Goal: Information Seeking & Learning: Learn about a topic

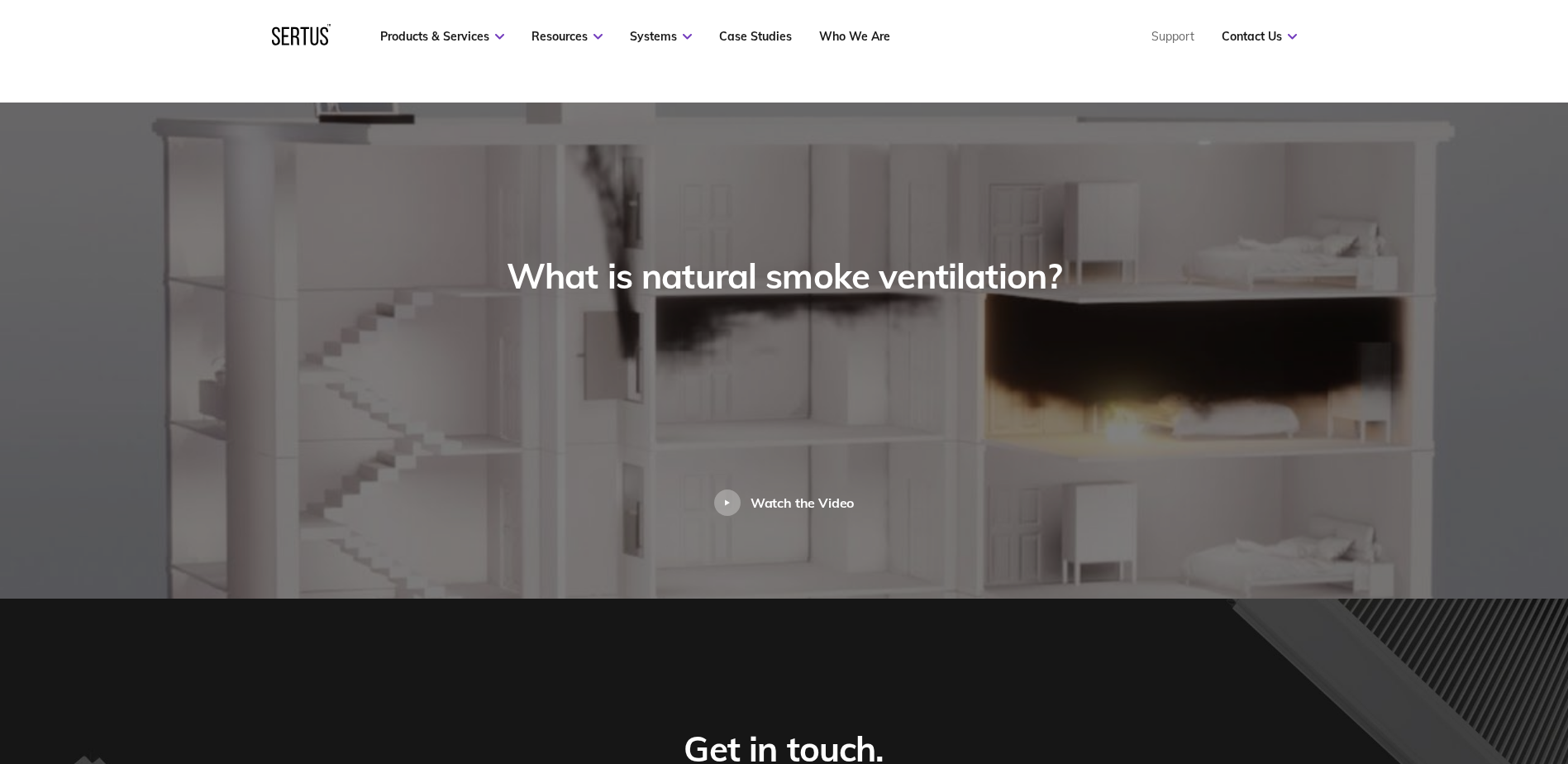
scroll to position [1901, 0]
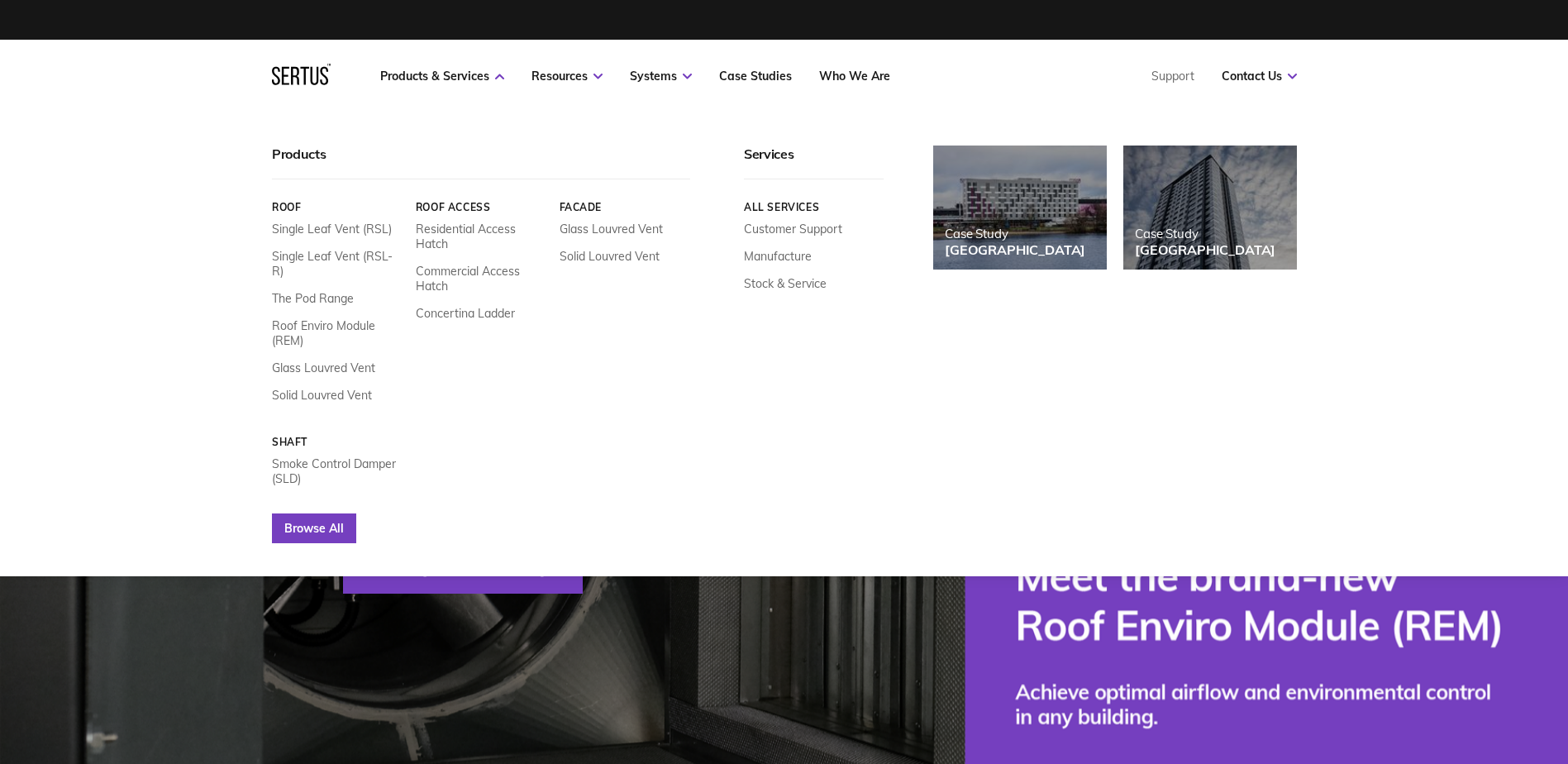
click at [320, 513] on link "Browse All" at bounding box center [314, 527] width 85 height 30
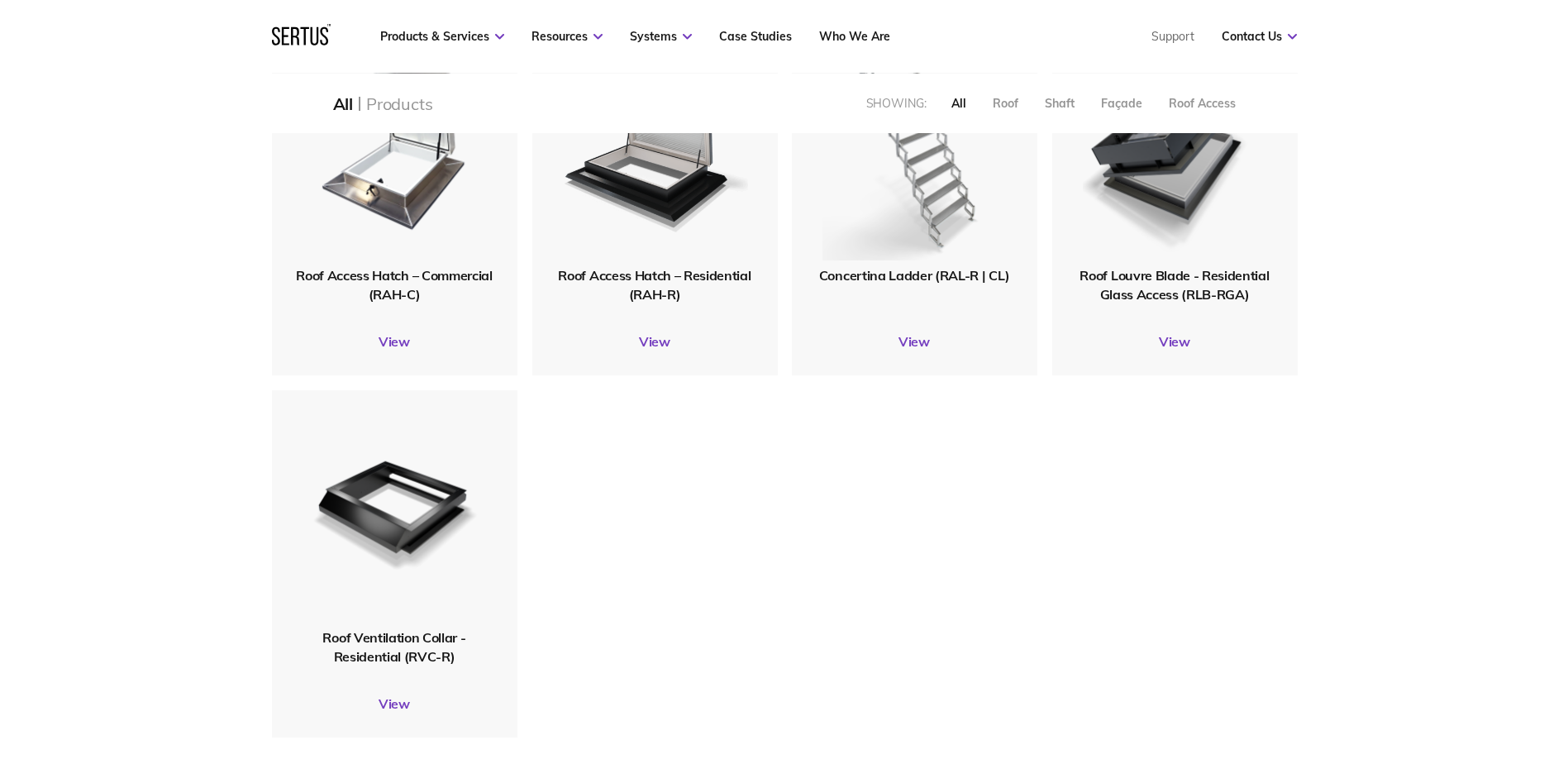
scroll to position [1735, 0]
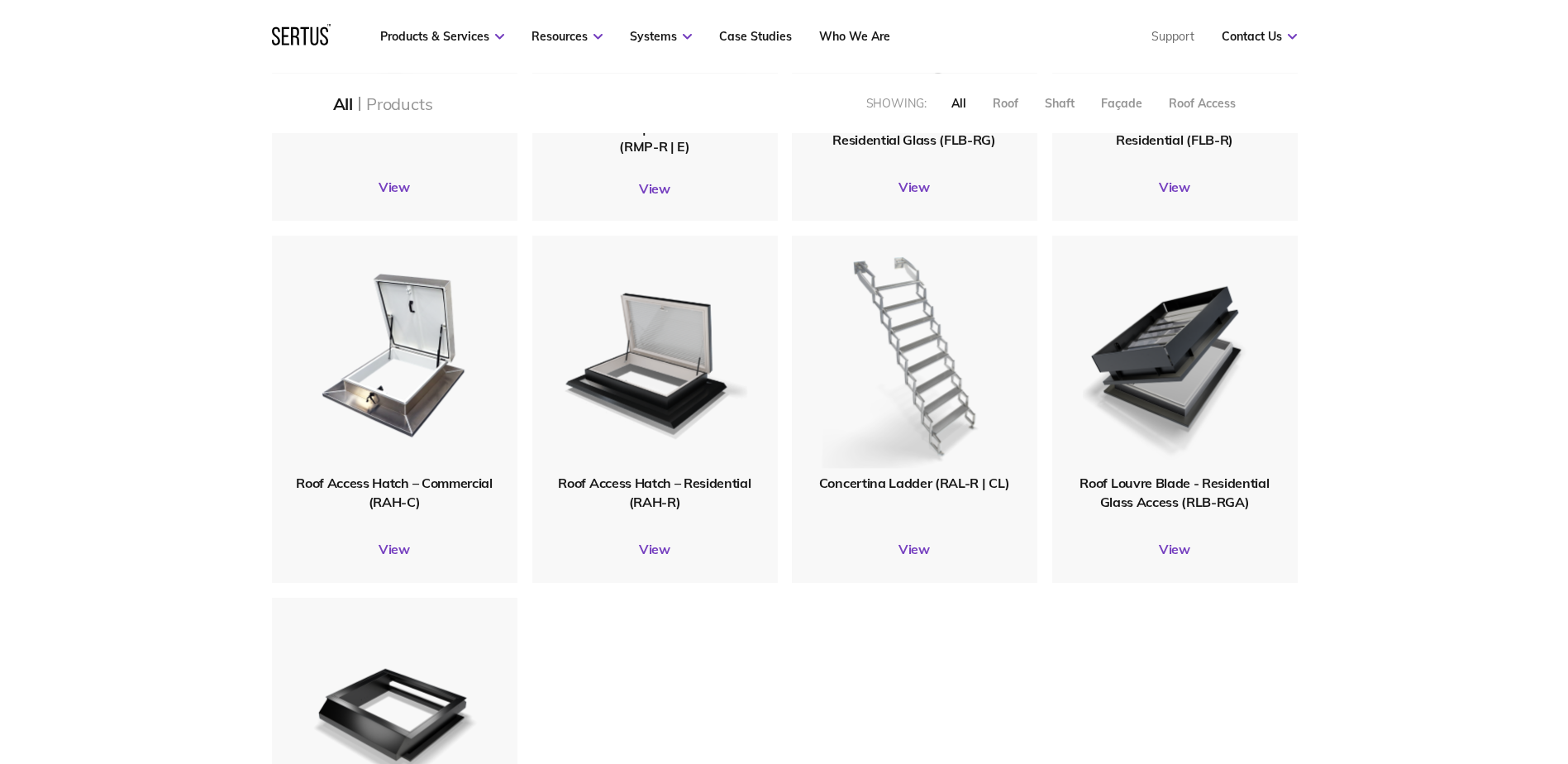
click at [925, 280] on img at bounding box center [914, 355] width 185 height 227
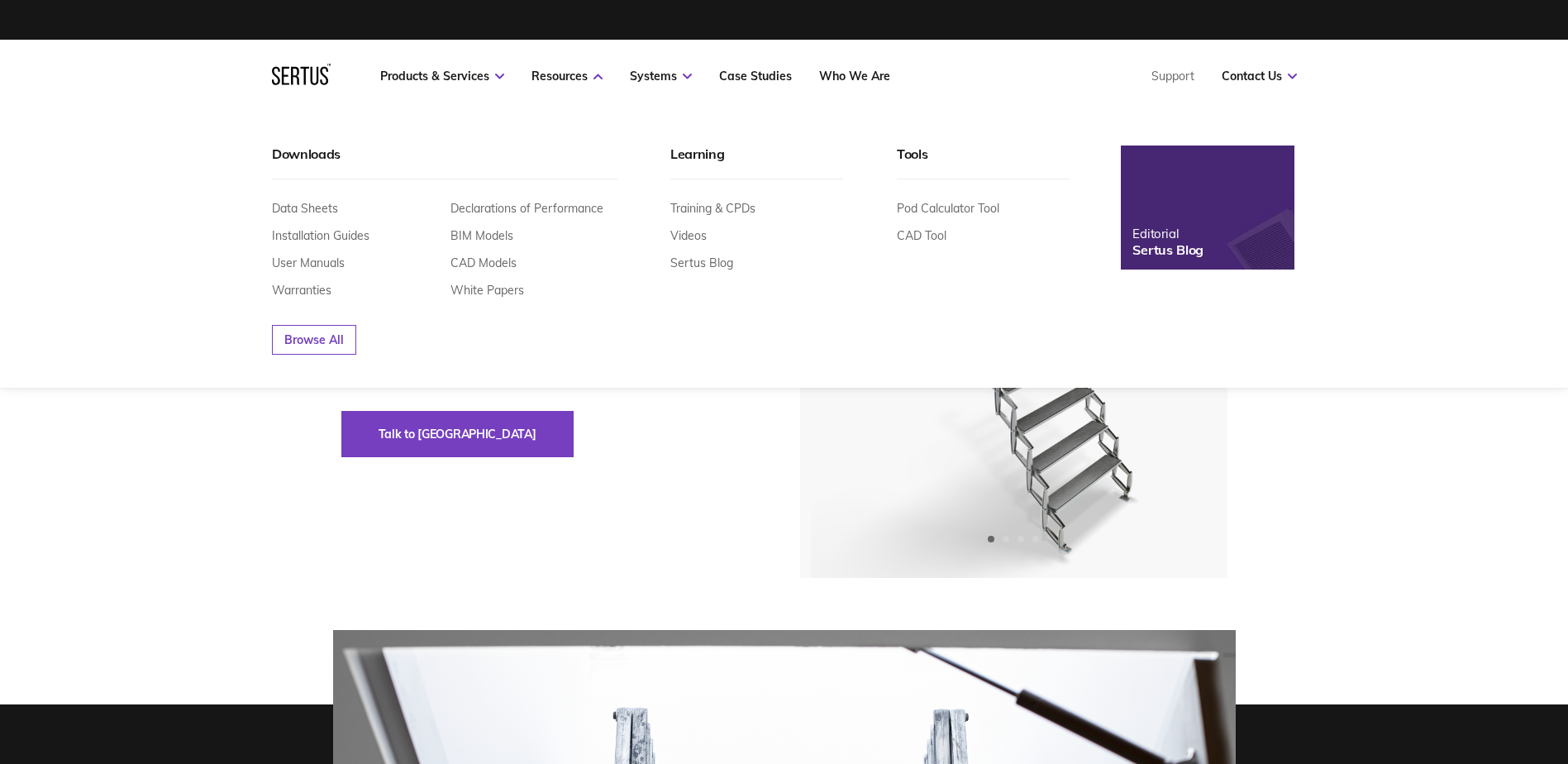
click at [617, 51] on nav "Products & Services Resources Systems Case Studies Who We Are Support Contact U…" at bounding box center [784, 76] width 1025 height 73
